Goal: Task Accomplishment & Management: Manage account settings

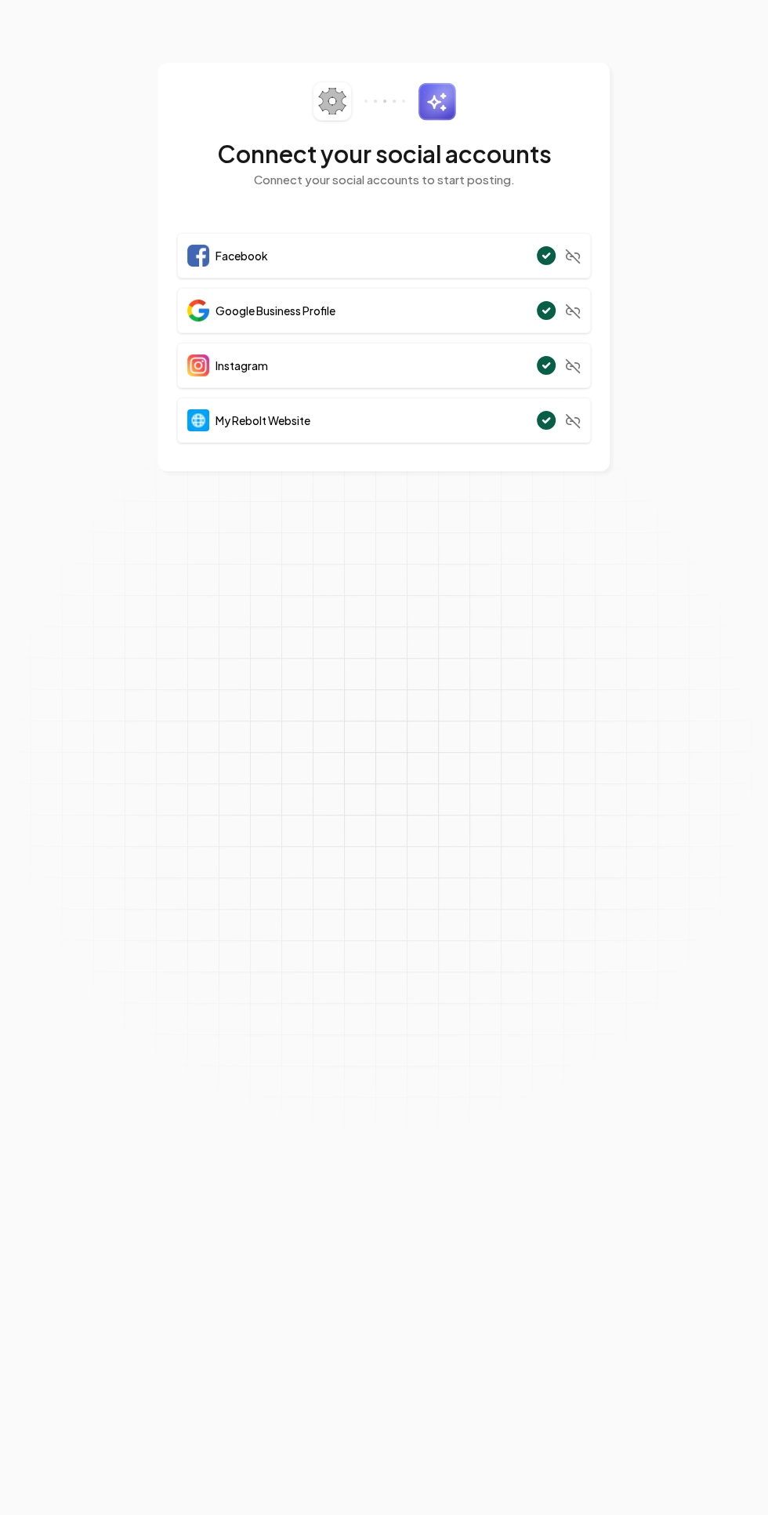
click at [234, 245] on div "Facebook" at bounding box center [227, 256] width 81 height 22
click at [430, 271] on div "Facebook" at bounding box center [384, 255] width 414 height 45
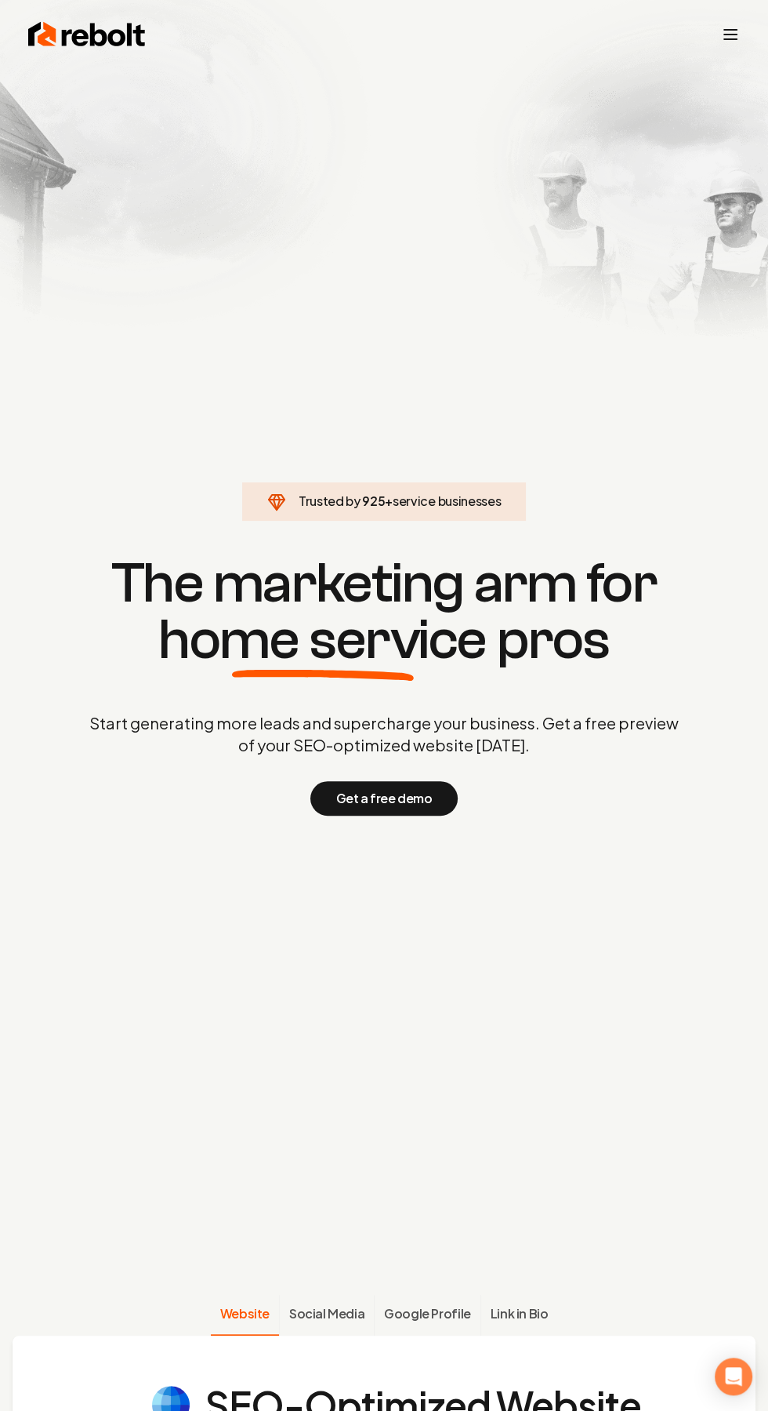
click at [731, 39] on line "Toggle mobile menu" at bounding box center [730, 39] width 13 height 0
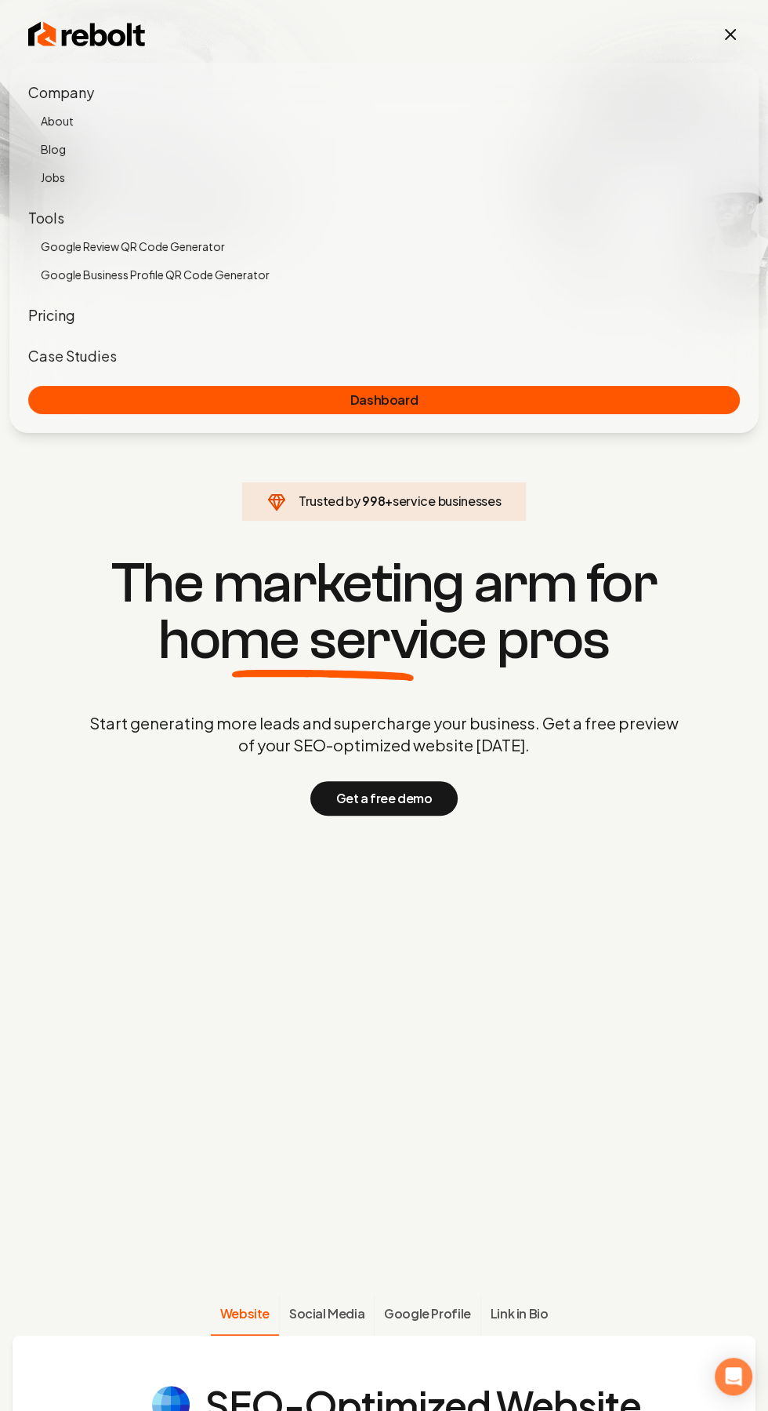
click at [632, 1142] on section "Trusted by 998 + service businesses The marketing arm for home service pros Sta…" at bounding box center [384, 684] width 768 height 1269
click at [728, 38] on icon "Toggle mobile menu" at bounding box center [730, 34] width 9 height 9
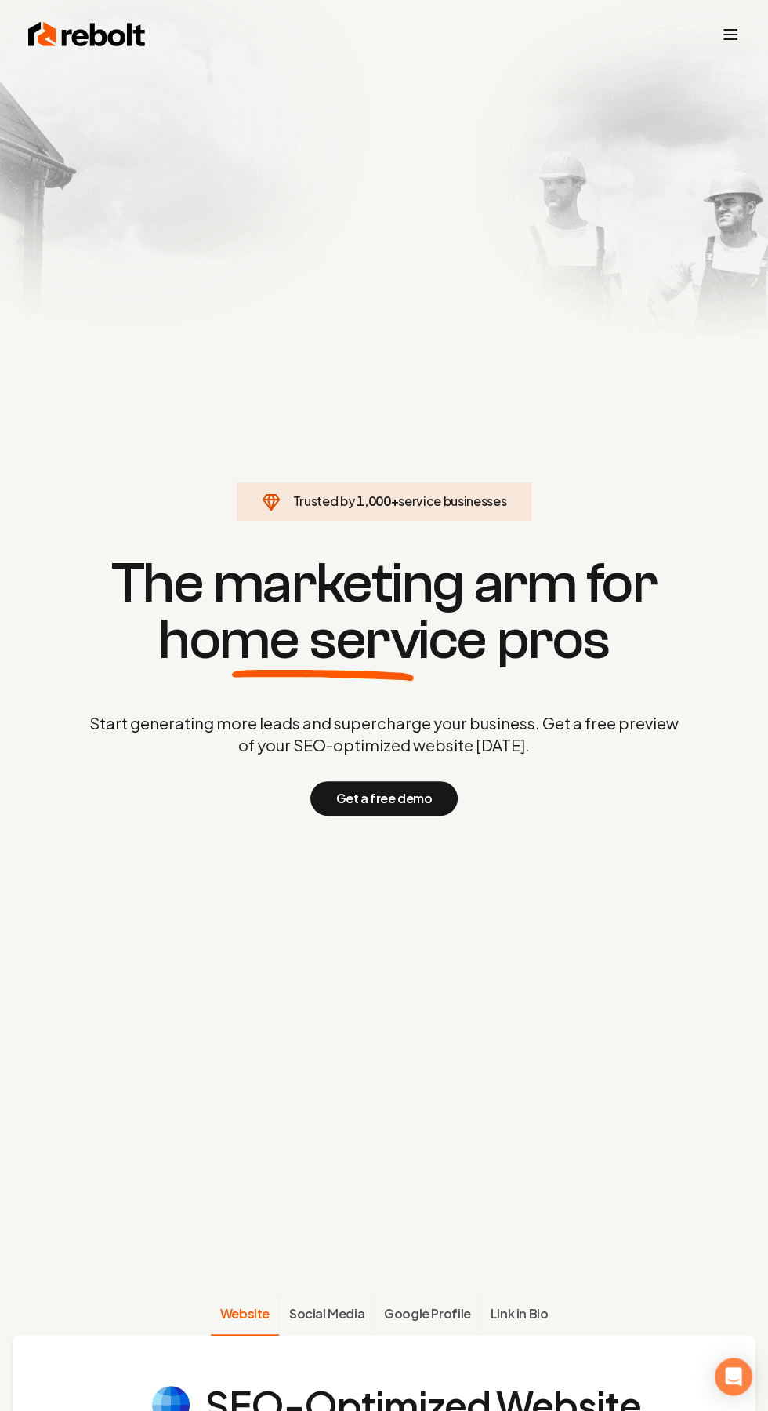
click at [728, 39] on line "Toggle mobile menu" at bounding box center [730, 39] width 13 height 0
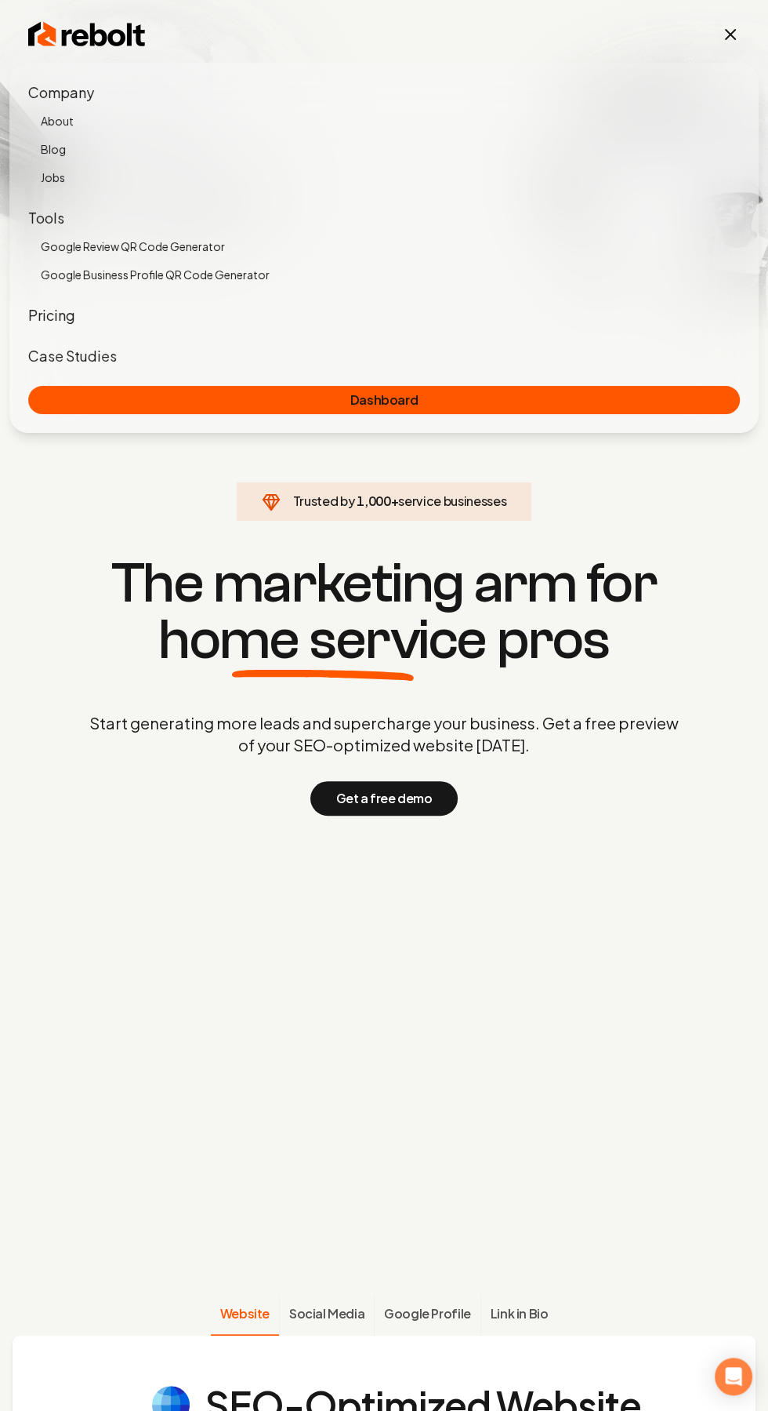
click at [596, 1141] on section "Trusted by 1,000 + service businesses The marketing arm for home service pros S…" at bounding box center [384, 684] width 768 height 1269
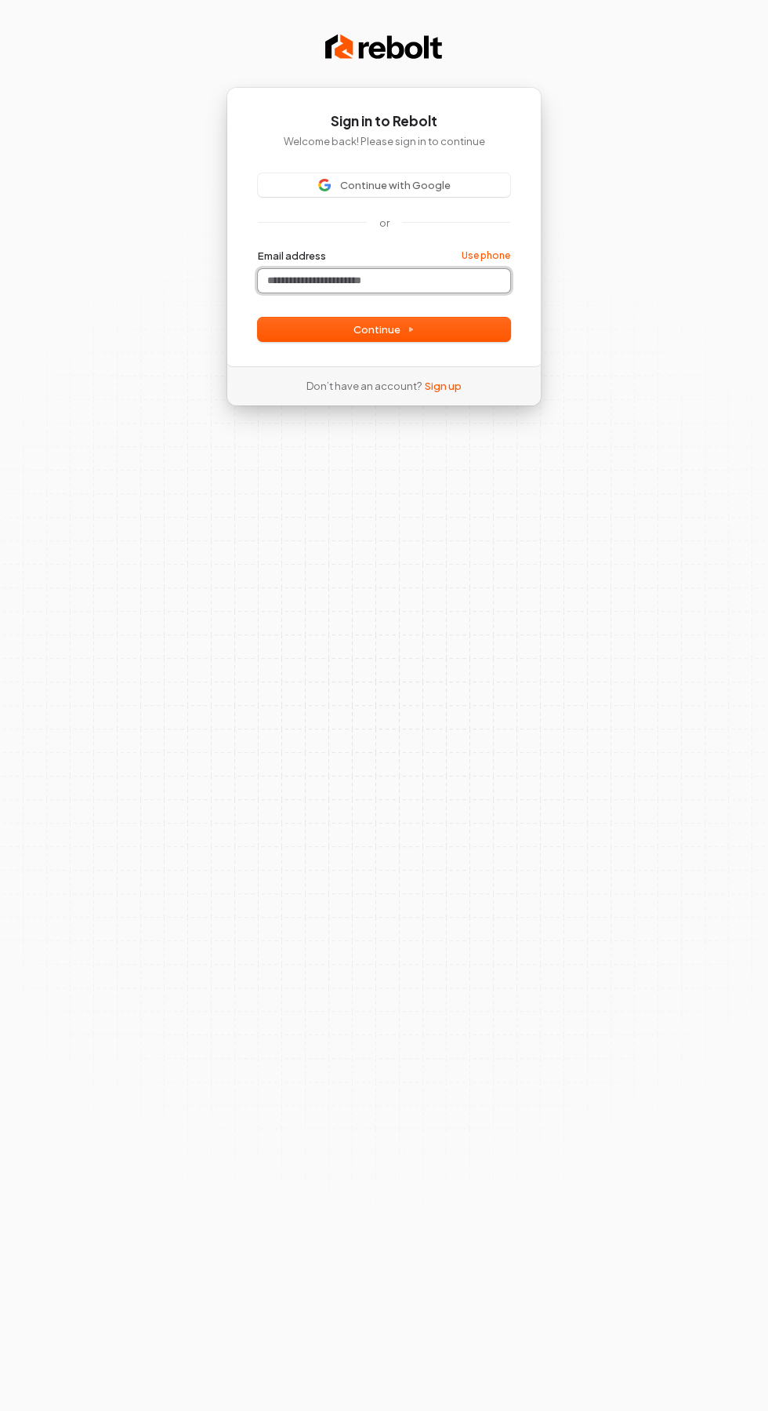
click at [277, 287] on input "Email address" at bounding box center [384, 281] width 252 height 24
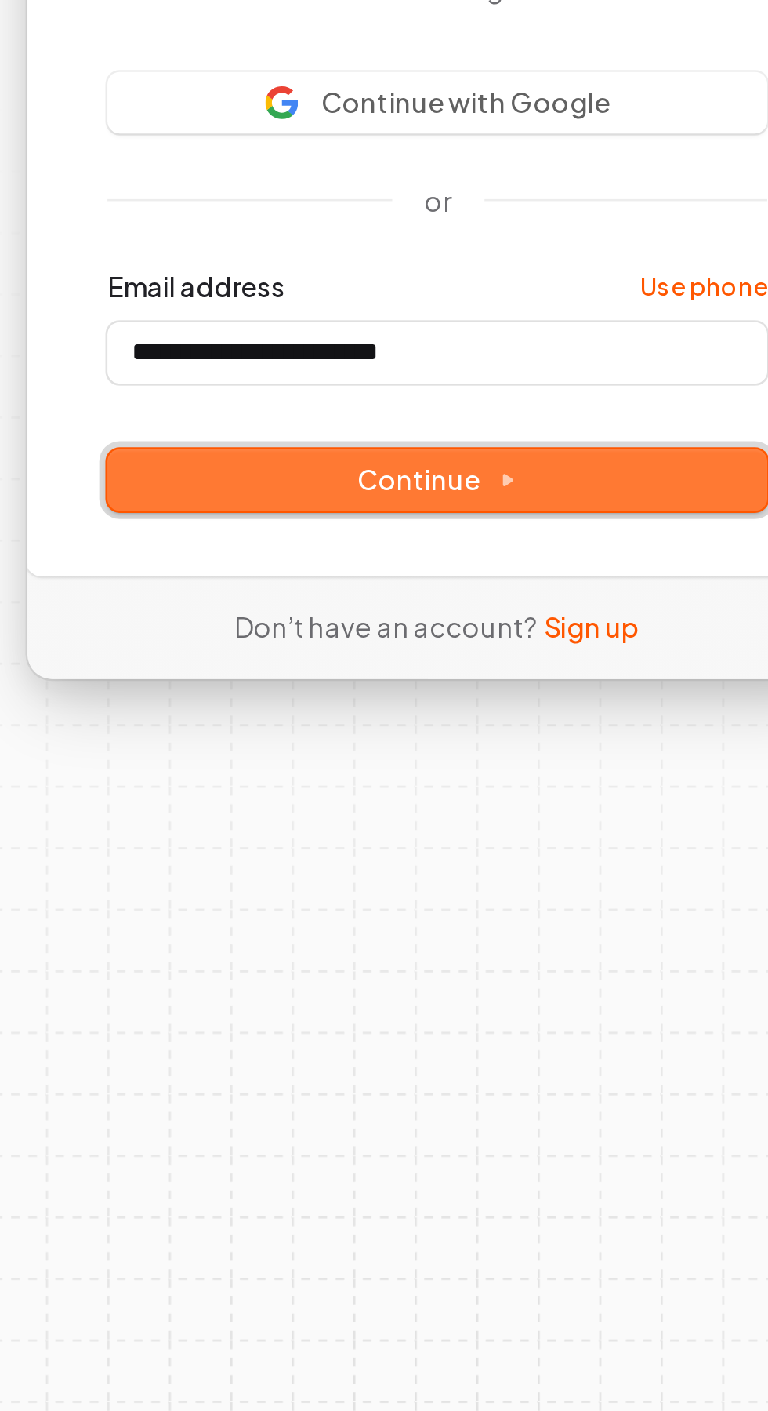
click at [281, 322] on button "Continue" at bounding box center [384, 330] width 252 height 24
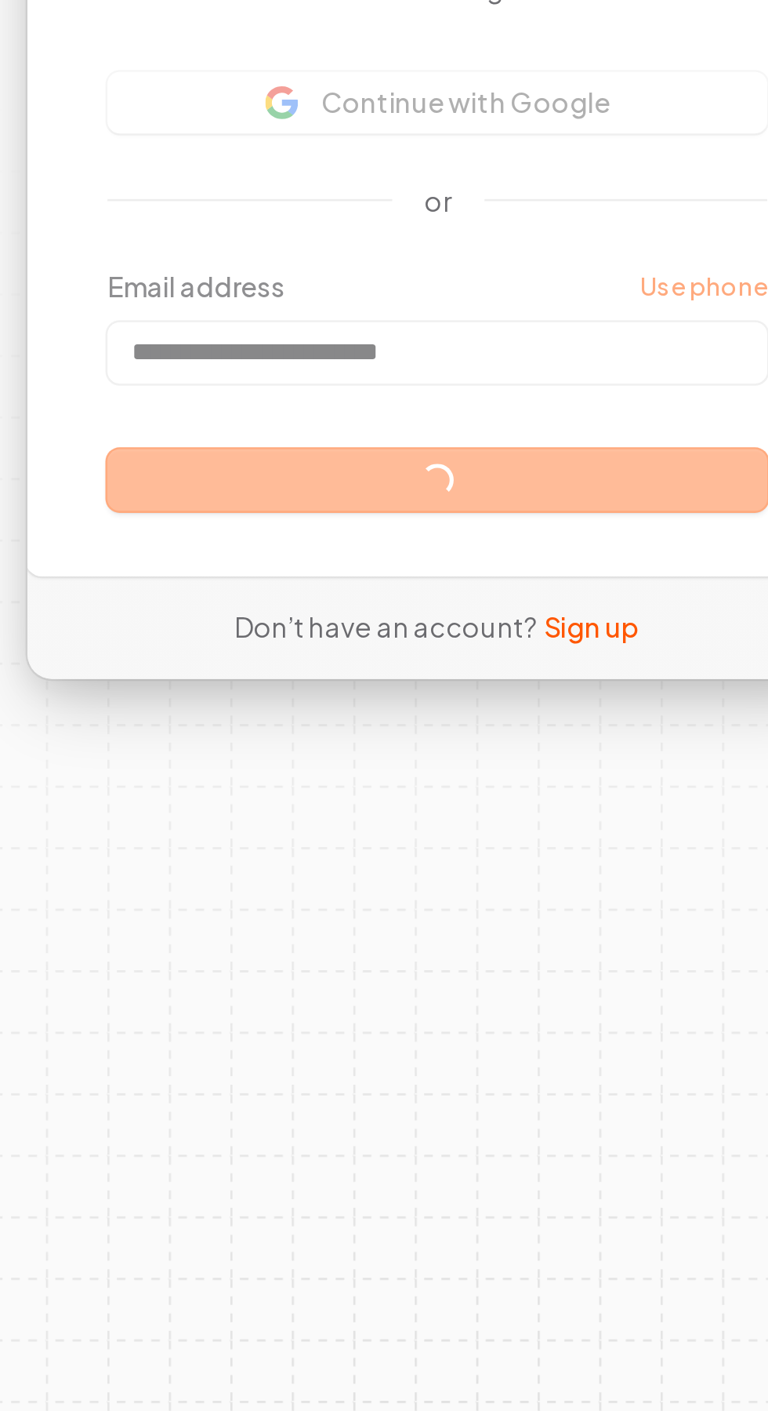
type input "**********"
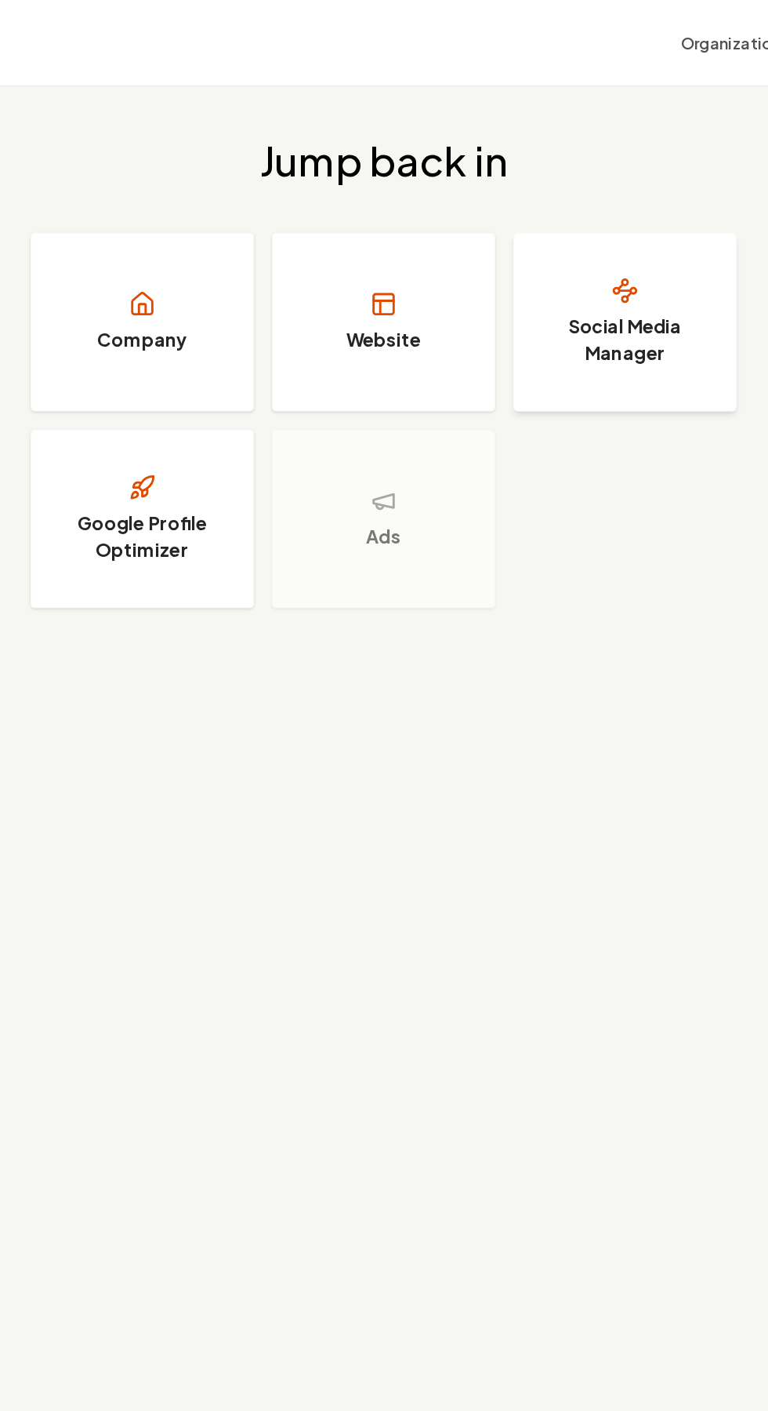
click at [536, 241] on h3 "Social Media Manager" at bounding box center [554, 239] width 118 height 38
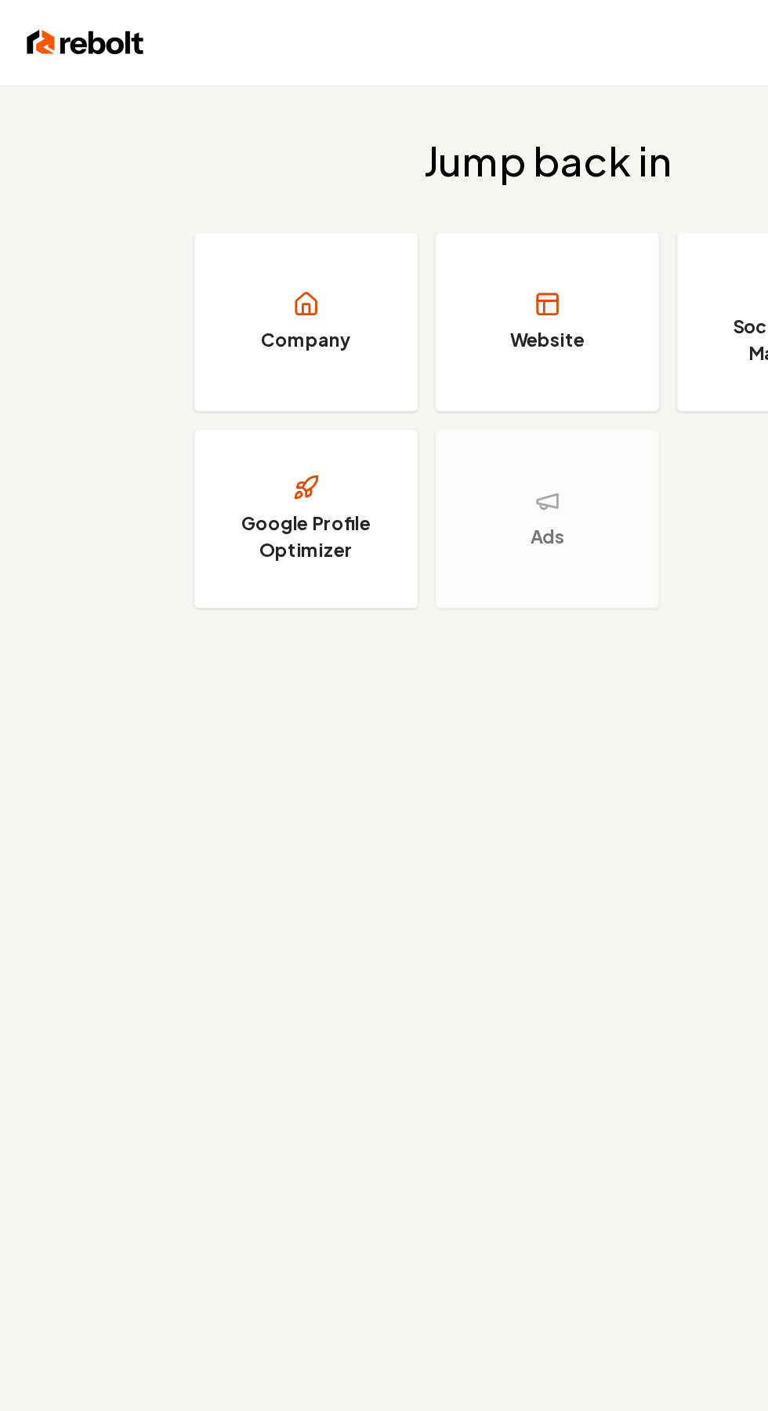
click at [56, 31] on img at bounding box center [60, 30] width 82 height 22
click at [56, 28] on img at bounding box center [60, 30] width 82 height 22
click at [182, 227] on link "Company" at bounding box center [214, 225] width 157 height 125
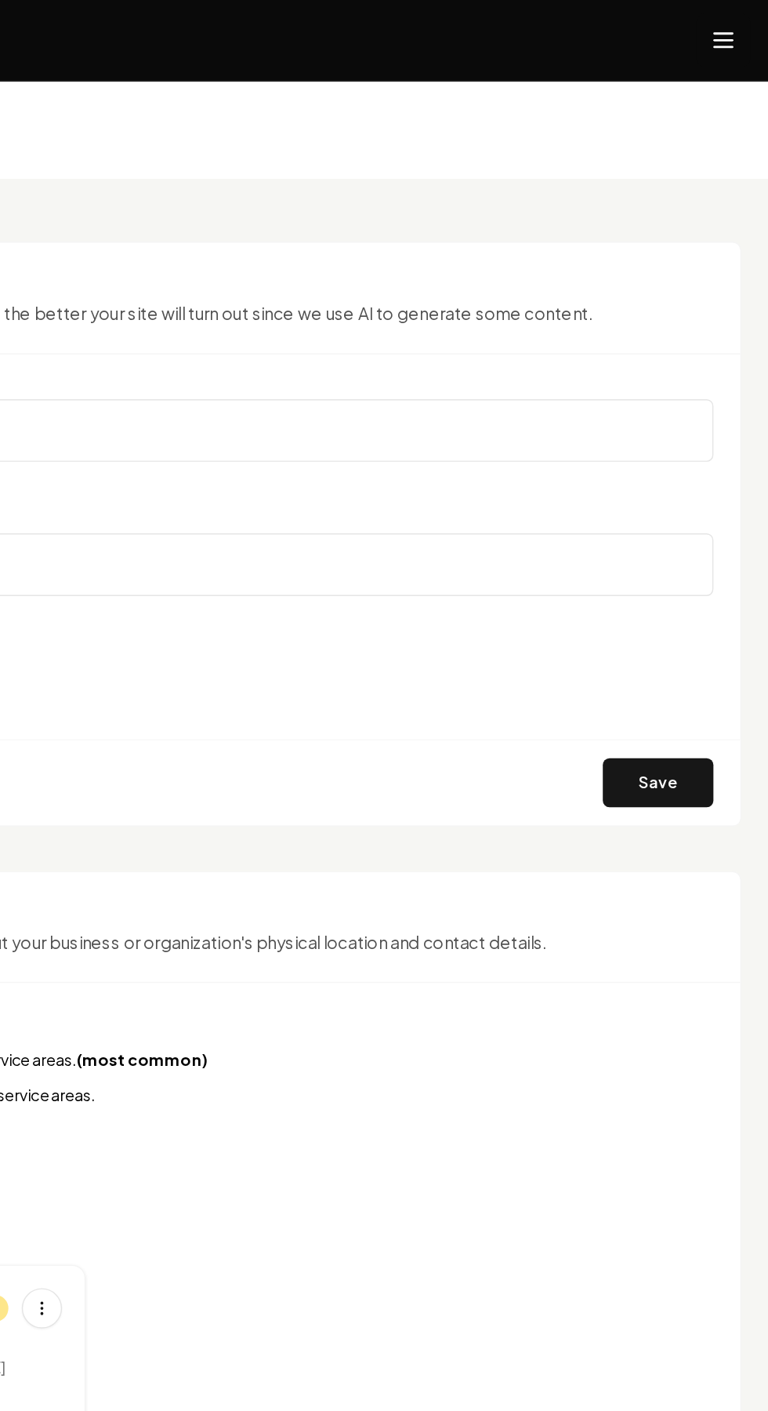
click at [736, 27] on icon "Open navigation menu" at bounding box center [737, 28] width 19 height 25
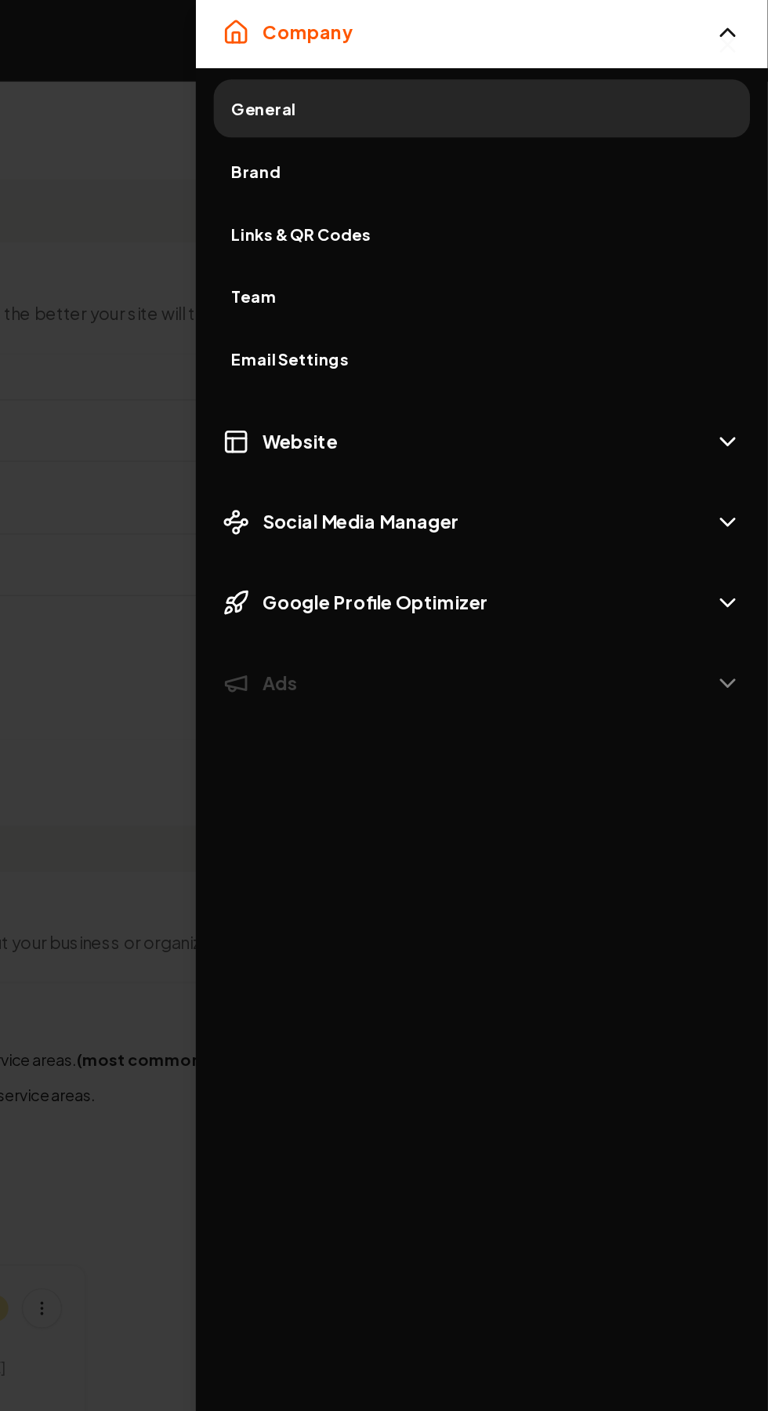
click at [419, 178] on link "Links & QR Codes" at bounding box center [567, 163] width 376 height 41
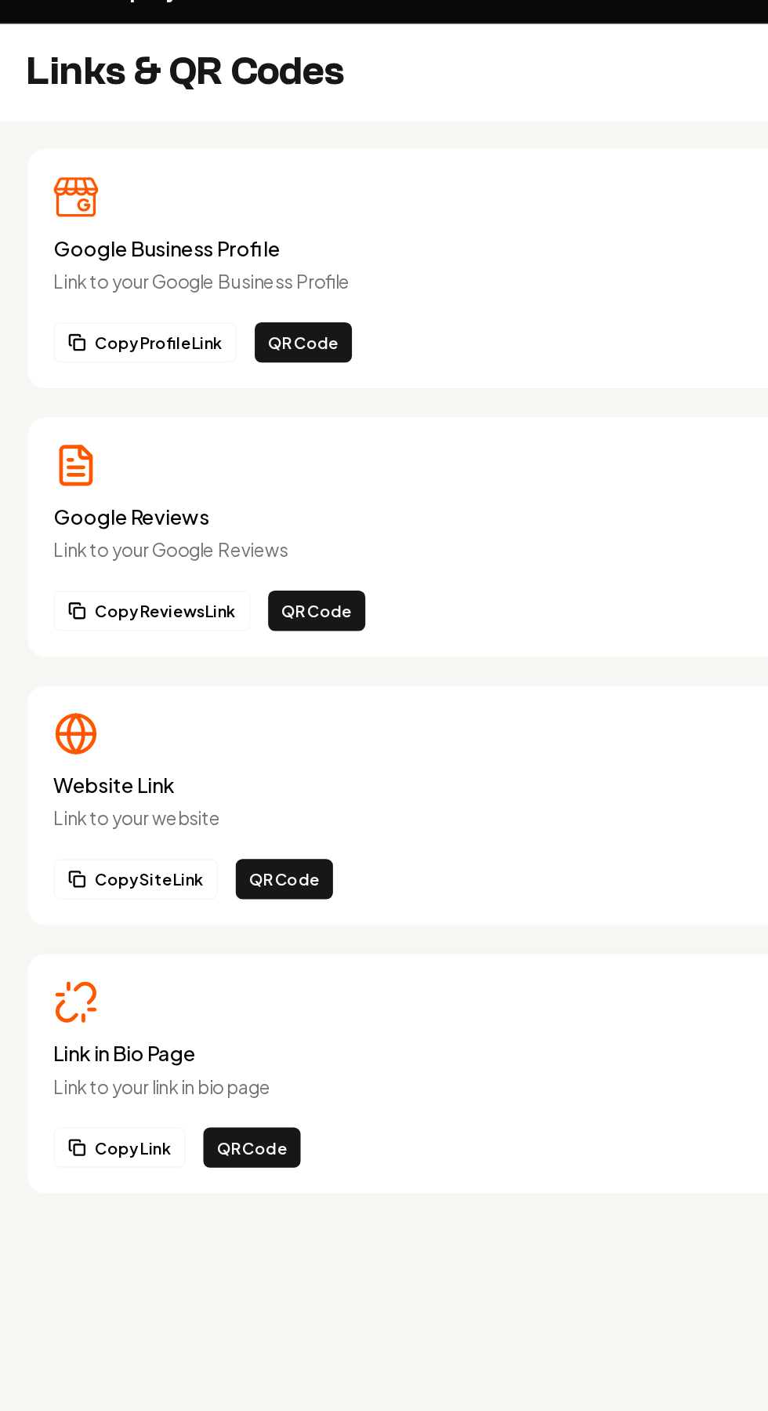
scroll to position [45, 0]
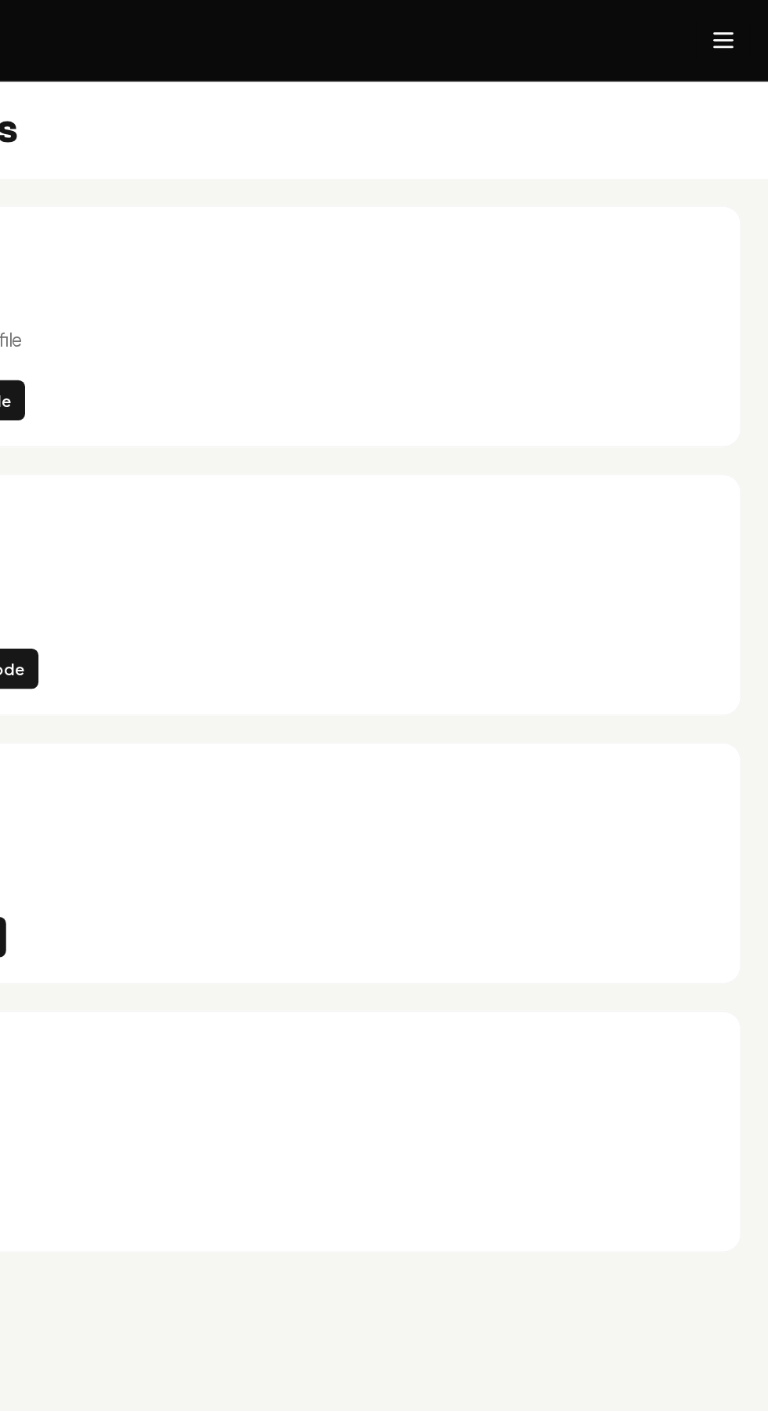
click at [737, 31] on icon "Open navigation menu" at bounding box center [737, 28] width 19 height 25
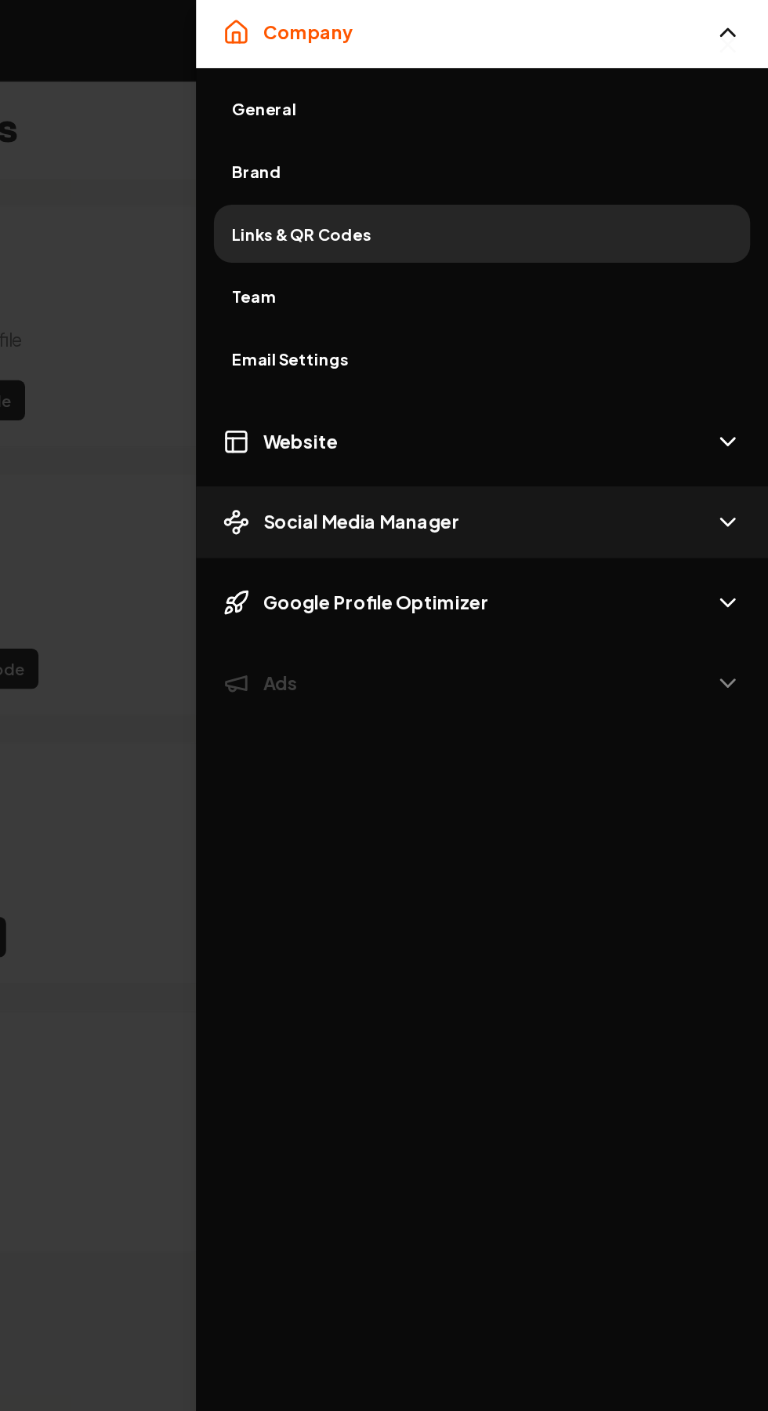
click at [433, 366] on span "Social Media Manager" at bounding box center [483, 366] width 138 height 19
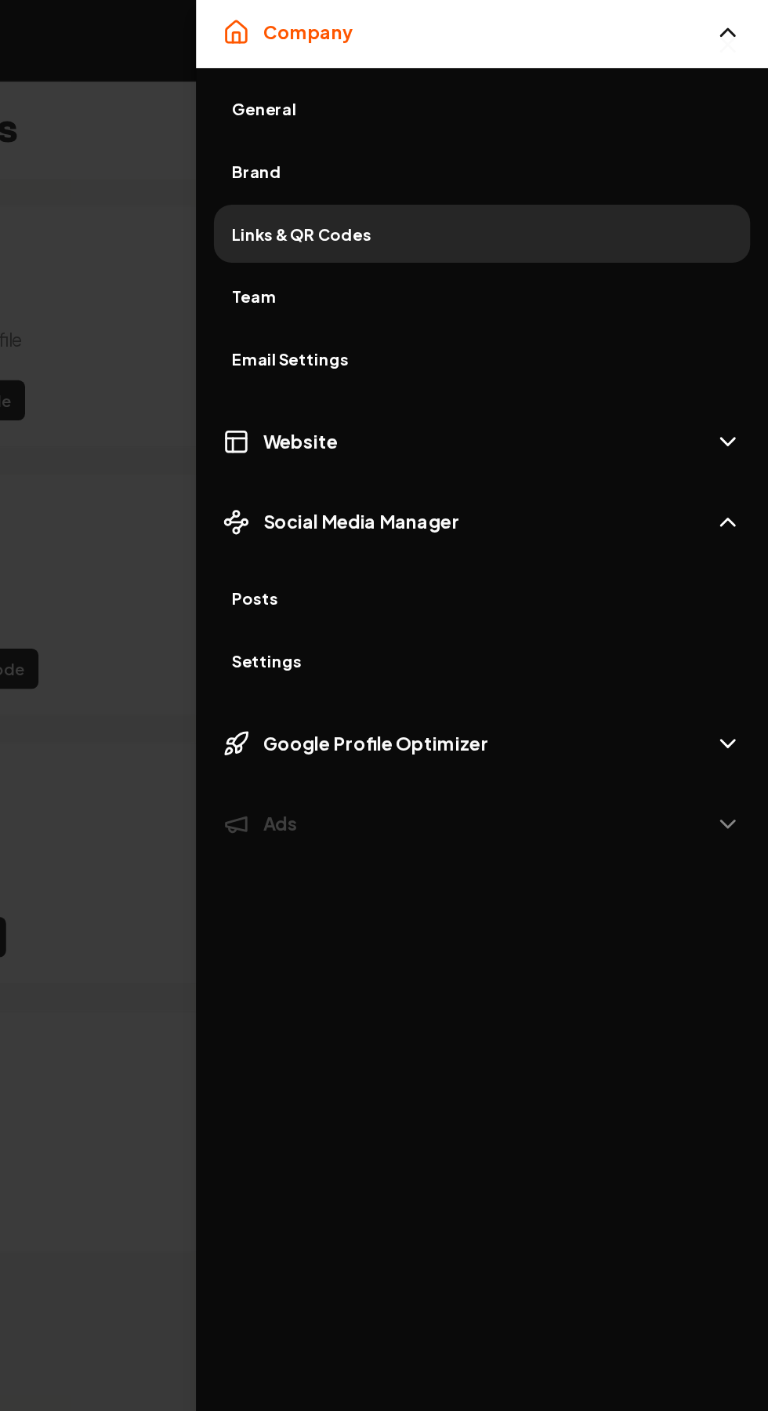
click at [397, 469] on span "Settings" at bounding box center [567, 464] width 351 height 16
